Goal: Find specific page/section: Find specific page/section

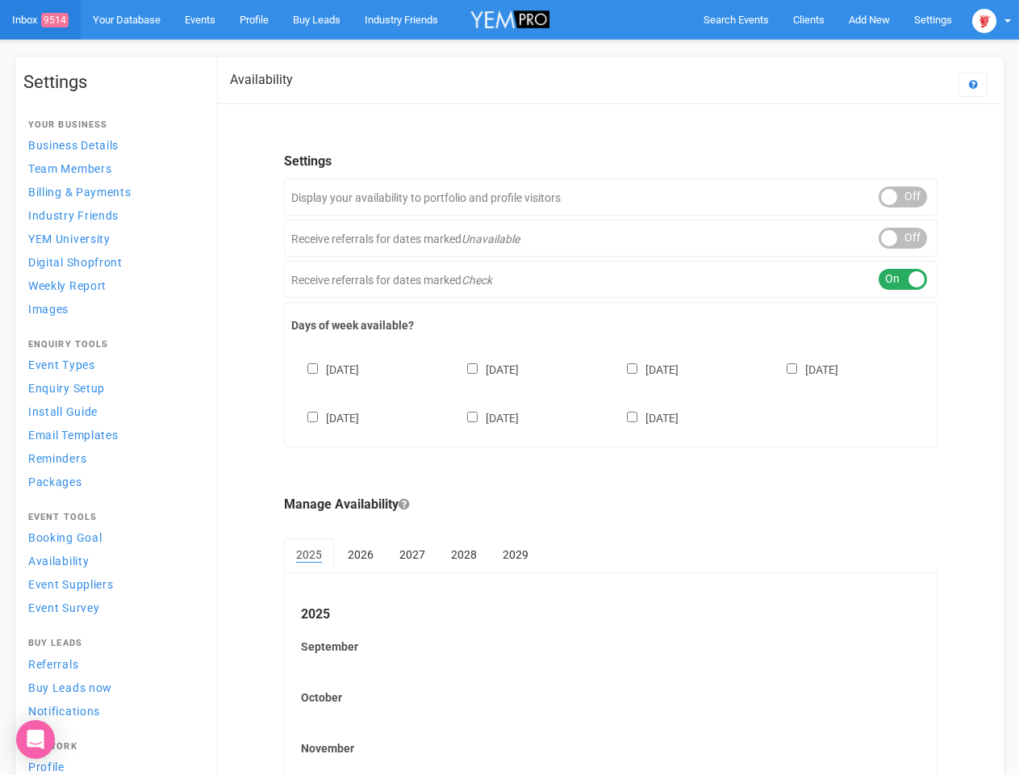
click at [509, 387] on div "[DATE] [DATE] [DATE] [DATE] [DATE] [DATE] [DATE]" at bounding box center [610, 385] width 639 height 97
click at [736, 19] on span "Search Events" at bounding box center [736, 20] width 65 height 12
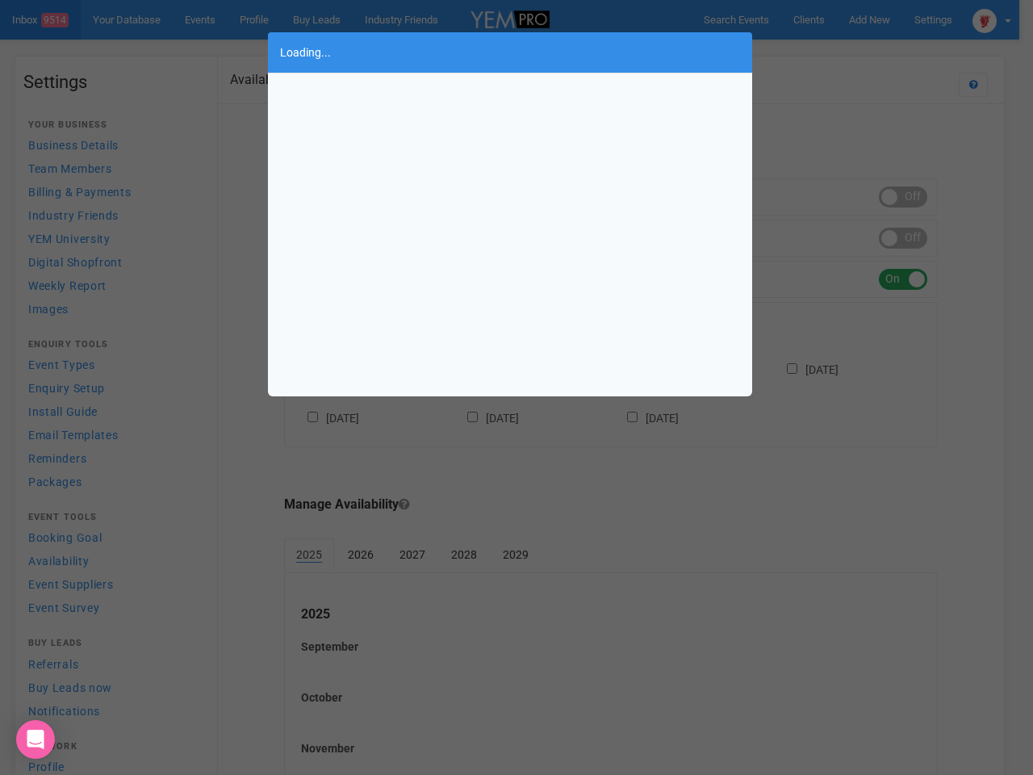
click at [869, 19] on div "Loading..." at bounding box center [516, 387] width 1033 height 775
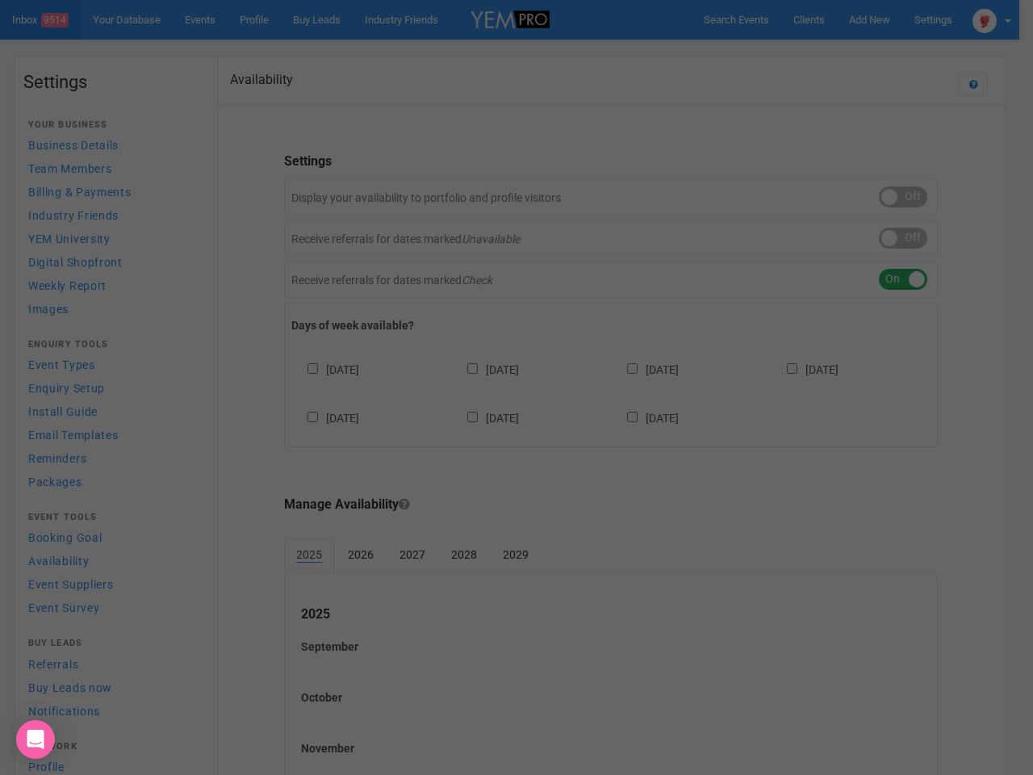
click at [832, 52] on div "Loading..." at bounding box center [516, 387] width 1033 height 775
click at [992, 19] on div at bounding box center [516, 387] width 1033 height 775
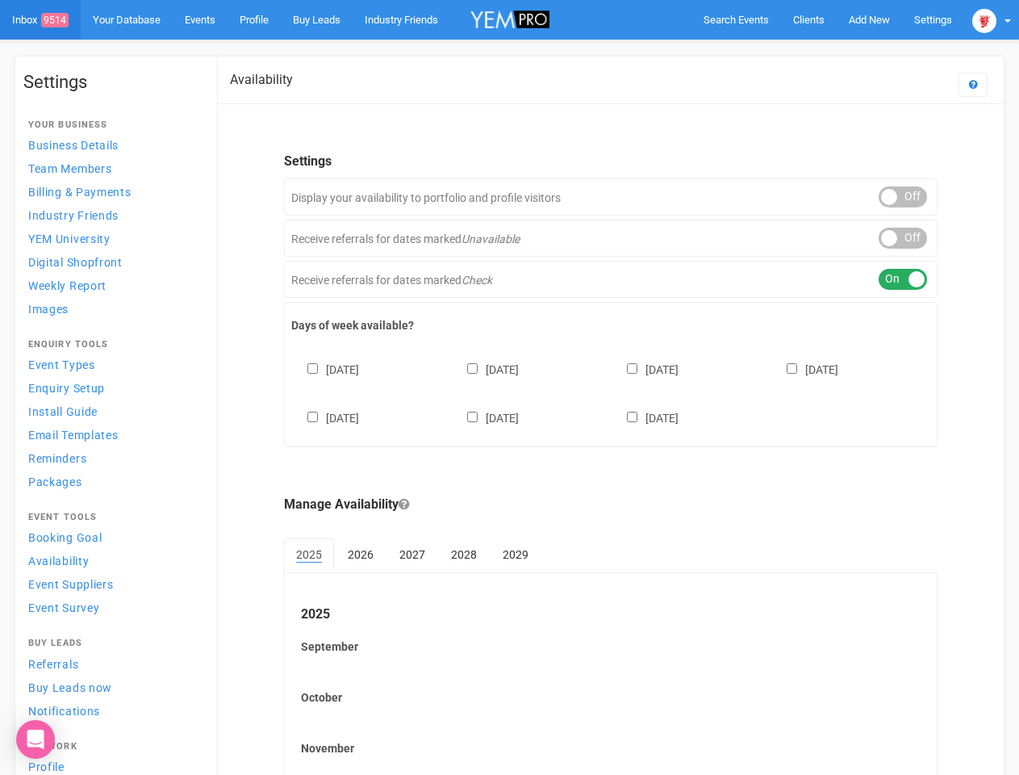
click at [903, 197] on div "ON OFF" at bounding box center [903, 196] width 48 height 21
click at [903, 238] on div "ON OFF" at bounding box center [903, 238] width 48 height 21
click at [903, 279] on div "ON OFF" at bounding box center [903, 279] width 48 height 21
click at [611, 391] on div "[DATE] [DATE] [DATE] [DATE] [DATE] [DATE] [DATE]" at bounding box center [610, 385] width 639 height 97
